Goal: Transaction & Acquisition: Purchase product/service

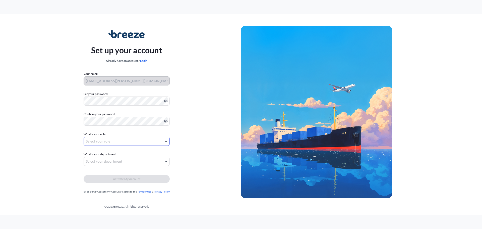
drag, startPoint x: 115, startPoint y: 135, endPoint x: 111, endPoint y: 140, distance: 6.0
click at [114, 137] on div "What's your role Select your role" at bounding box center [127, 138] width 86 height 14
click at [111, 141] on body "Set up your account Already have an account? Login Your email [EMAIL_ADDRESS][P…" at bounding box center [241, 114] width 482 height 229
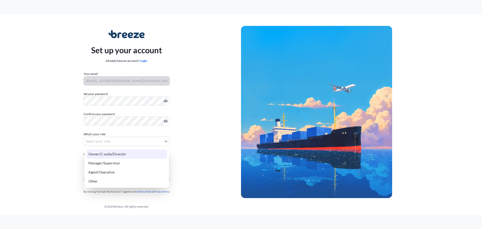
click at [114, 156] on div "Owner/C-suite/Director" at bounding box center [126, 153] width 81 height 9
select select "owner/c-suite/director"
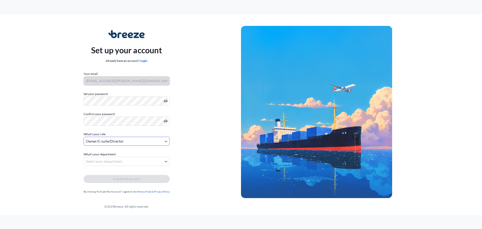
click at [113, 158] on body "Set up your account Already have an account? Login Your email [EMAIL_ADDRESS][P…" at bounding box center [241, 114] width 482 height 229
click at [111, 142] on body "Set up your account Already have an account? Login Your email [EMAIL_ADDRESS][P…" at bounding box center [241, 114] width 482 height 229
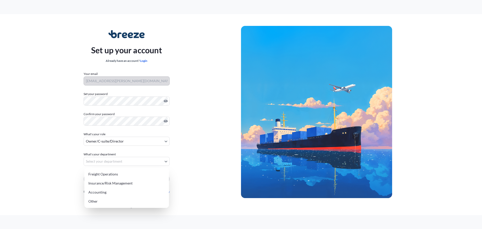
click at [106, 160] on body "Set up your account Already have an account? Login Your email [EMAIL_ADDRESS][P…" at bounding box center [241, 114] width 482 height 229
click at [108, 199] on div "Other" at bounding box center [126, 200] width 81 height 9
select select "other"
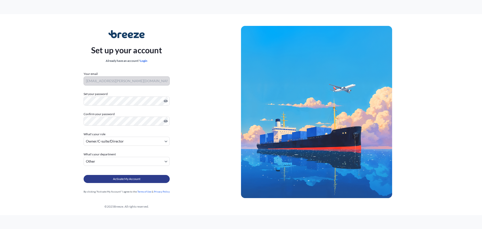
click at [107, 178] on button "Activate My Account" at bounding box center [127, 179] width 86 height 8
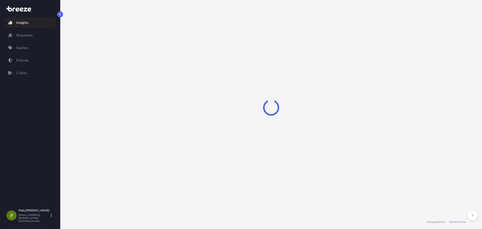
select select "2025"
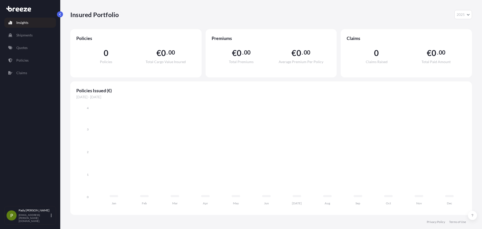
click at [36, 45] on link "Quotes" at bounding box center [30, 48] width 52 height 10
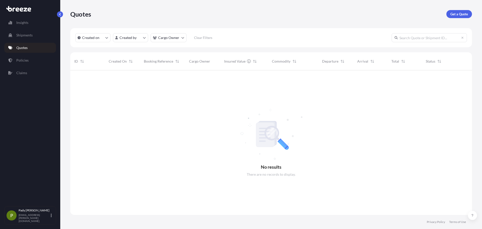
scroll to position [159, 398]
click at [461, 17] on link "Get a Quote" at bounding box center [459, 14] width 26 height 8
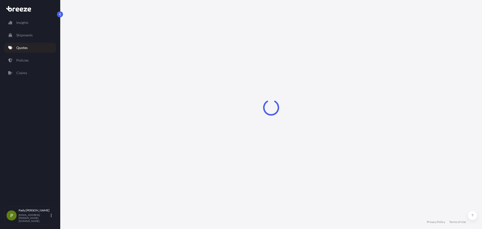
select select "Sea"
select select "1"
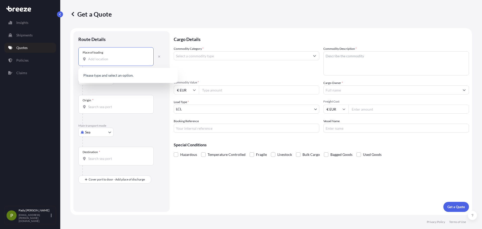
click at [123, 58] on input "Place of loading" at bounding box center [117, 58] width 59 height 5
click at [94, 61] on input "Place of loading" at bounding box center [117, 58] width 59 height 5
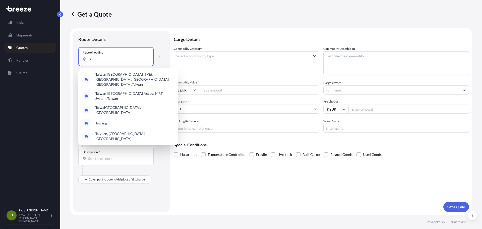
type input "T"
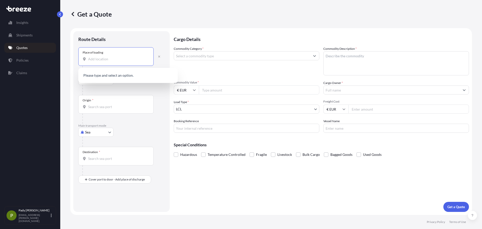
click at [104, 58] on input "Place of loading" at bounding box center [117, 58] width 59 height 5
paste input "11F-2, No. 2, Taiwan Boulevard Section2, West District, Taichung City 403, Taiw…"
click at [105, 62] on div "Place of loading 11F-2, No. 2, Taiwan Boulevard Section2, West District, Taichu…" at bounding box center [115, 56] width 75 height 19
click at [105, 61] on input "11F-2, No. 2, Taiwan Boulevard Section2, West District, Taichung City 403, Taiw…" at bounding box center [117, 58] width 59 height 5
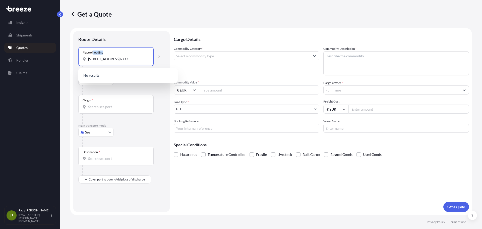
click at [105, 62] on div "Place of loading 11F-2, No. 2, Taiwan Boulevard Section2, West District, Taichu…" at bounding box center [115, 56] width 75 height 19
click at [105, 61] on input "11F-2, No. 2, Taiwan Boulevard Section2, West District, Taichung City 403, Taiw…" at bounding box center [117, 58] width 59 height 5
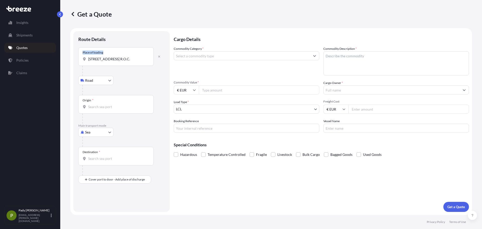
click at [105, 62] on div "Place of loading 11F-2, No. 2, Taiwan Boulevard Section2, West District, Taichu…" at bounding box center [115, 56] width 75 height 19
click at [105, 61] on input "11F-2, No. 2, Taiwan Boulevard Section2, West District, Taichung City 403, Taiw…" at bounding box center [117, 58] width 59 height 5
click at [105, 58] on input "11F-2, No. 2, Taiwan Boulevard Section2, West District, Taichung City 403, Taiw…" at bounding box center [117, 58] width 59 height 5
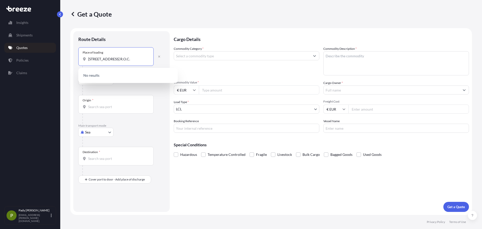
click at [105, 58] on input "11F-2, No. 2, Taiwan Boulevard Section2, West District, Taichung City 403, Taiw…" at bounding box center [117, 58] width 59 height 5
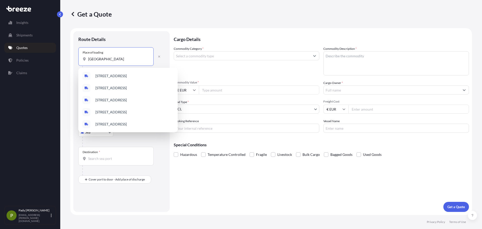
scroll to position [0, 3]
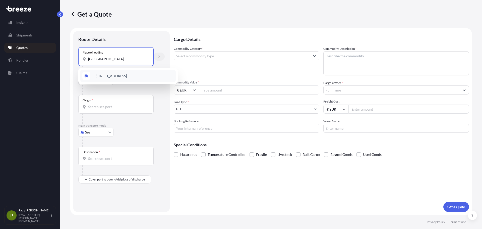
drag, startPoint x: 129, startPoint y: 59, endPoint x: 156, endPoint y: 58, distance: 26.6
click at [157, 59] on div "Place of loading taiawan boulevard section 2 west district" at bounding box center [121, 56] width 86 height 19
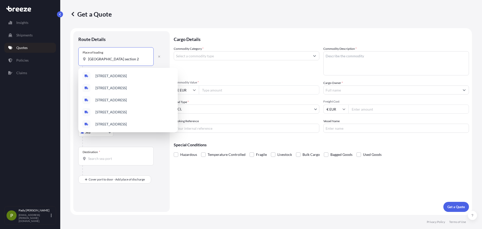
click at [95, 59] on input "taiawan boulevard section 2" at bounding box center [117, 58] width 59 height 5
click at [143, 60] on input "taiwan boulevard section 2" at bounding box center [117, 58] width 59 height 5
click at [118, 56] on input "taiwan boulevard section 2" at bounding box center [117, 58] width 59 height 5
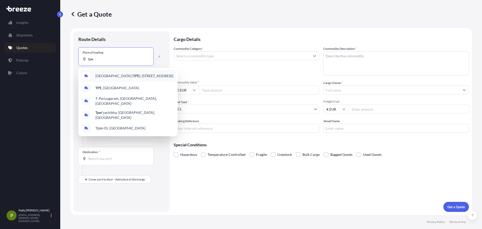
click at [121, 78] on span "Taiwan Taoyuan International Airport ( TPE ), Hangzhan South Road, Dayuan Distr…" at bounding box center [134, 75] width 78 height 5
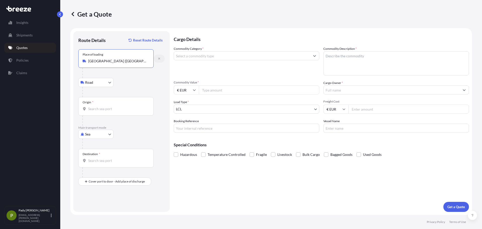
type input "Taiwan Taoyuan International Airport (TPE), Hangzhan South Road, Dayuan Distric…"
click at [159, 60] on button "button" at bounding box center [159, 58] width 11 height 8
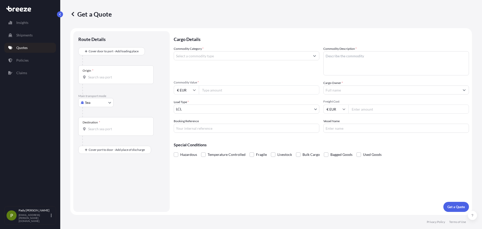
click at [111, 76] on input "Origin *" at bounding box center [117, 77] width 59 height 5
click at [104, 59] on div at bounding box center [123, 60] width 82 height 10
click at [87, 109] on div at bounding box center [123, 112] width 82 height 10
click at [89, 104] on body "0 options available. Insights Shipments Quotes Policies Claims P Pady Spratt pa…" at bounding box center [241, 114] width 482 height 229
click at [92, 120] on div "Air" at bounding box center [95, 124] width 31 height 9
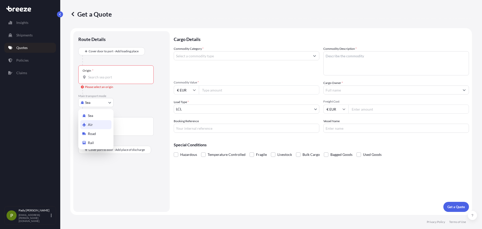
select select "Air"
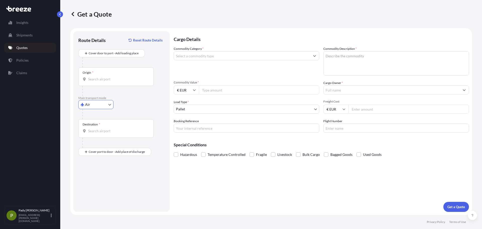
click at [99, 80] on input "Origin *" at bounding box center [117, 79] width 59 height 5
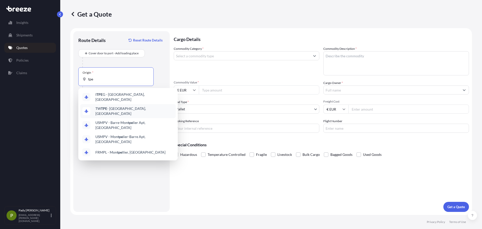
click at [108, 107] on span "TW TPE - Taipei, Taiwan" at bounding box center [134, 111] width 78 height 10
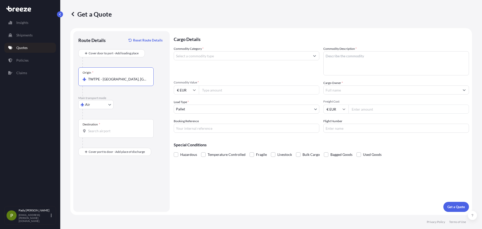
type input "TWTPE - Taipei, Taiwan"
click at [105, 132] on input "Destination *" at bounding box center [117, 130] width 59 height 5
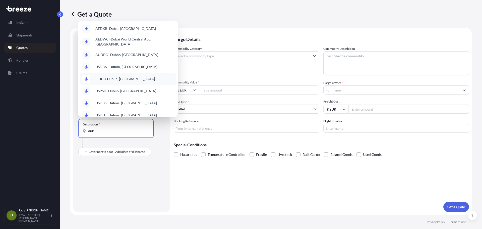
click at [145, 77] on div "IE DUB - Dub lin, Ireland" at bounding box center [127, 79] width 95 height 12
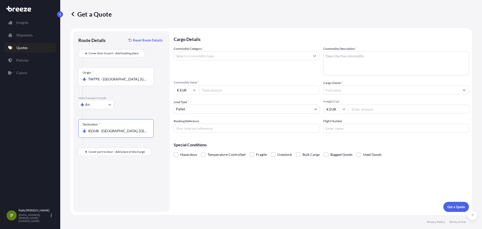
type input "IEDUB - Dublin, Ireland"
click at [124, 112] on div at bounding box center [123, 114] width 82 height 10
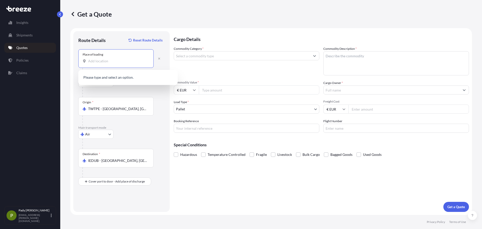
click at [118, 59] on input "Place of loading" at bounding box center [117, 60] width 59 height 5
click at [145, 87] on div "Road Road Rail" at bounding box center [121, 82] width 86 height 9
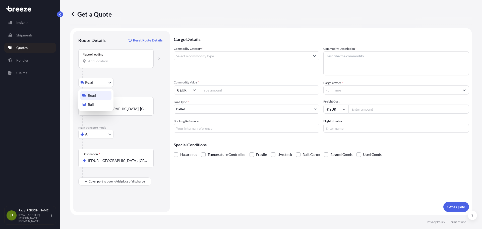
click at [106, 81] on body "0 options available. Insights Shipments Quotes Policies Claims P Pady Spratt pa…" at bounding box center [241, 114] width 482 height 229
click at [98, 65] on div "Place of loading" at bounding box center [115, 58] width 75 height 19
click at [98, 63] on input "Place of loading" at bounding box center [117, 60] width 59 height 5
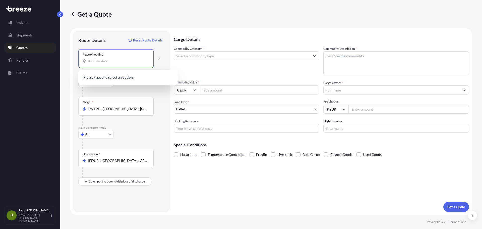
click at [81, 35] on div "Route Details Reset Route Details Place of loading Road Road Rail Origin * TWTP…" at bounding box center [121, 121] width 96 height 180
